Goal: Communication & Community: Answer question/provide support

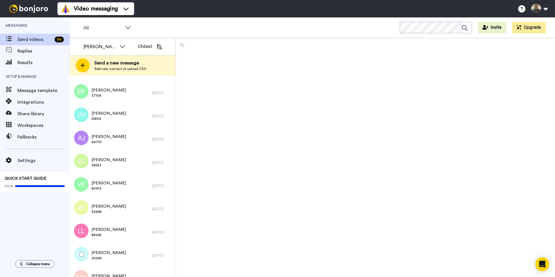
scroll to position [667, 0]
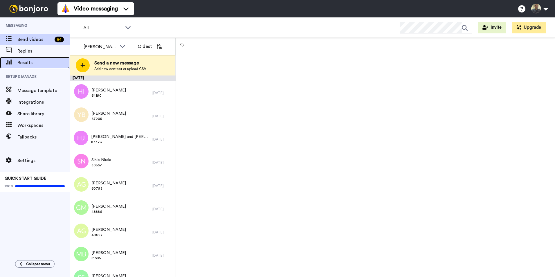
click at [31, 61] on span "Results" at bounding box center [43, 62] width 52 height 7
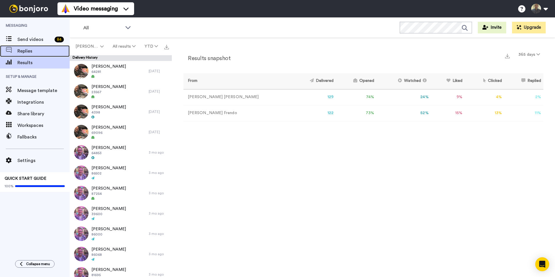
click at [47, 47] on div "Replies" at bounding box center [35, 51] width 70 height 12
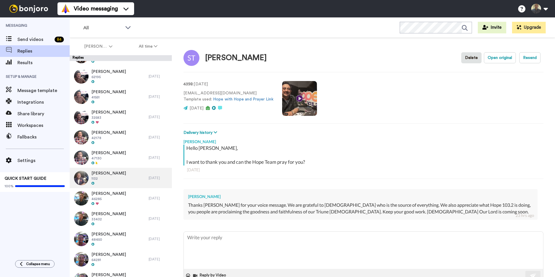
scroll to position [493, 0]
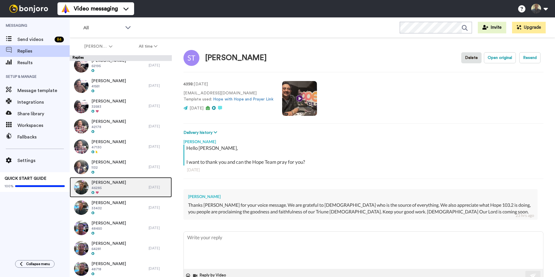
click at [118, 186] on div "Scott Odell 46285" at bounding box center [109, 187] width 79 height 20
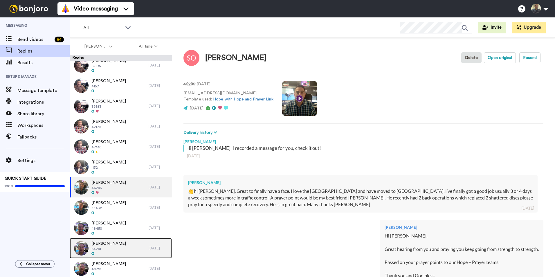
click at [121, 245] on div "Sarah Cheung 64281" at bounding box center [109, 248] width 79 height 20
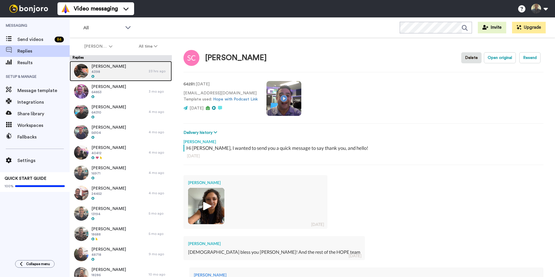
click at [126, 62] on div "Stephen Tu 4398" at bounding box center [109, 71] width 79 height 20
type textarea "x"
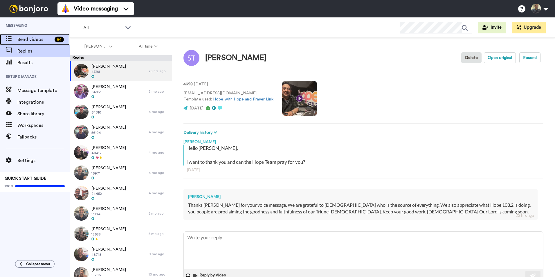
click at [32, 40] on span "Send videos" at bounding box center [34, 39] width 35 height 7
